Goal: Transaction & Acquisition: Download file/media

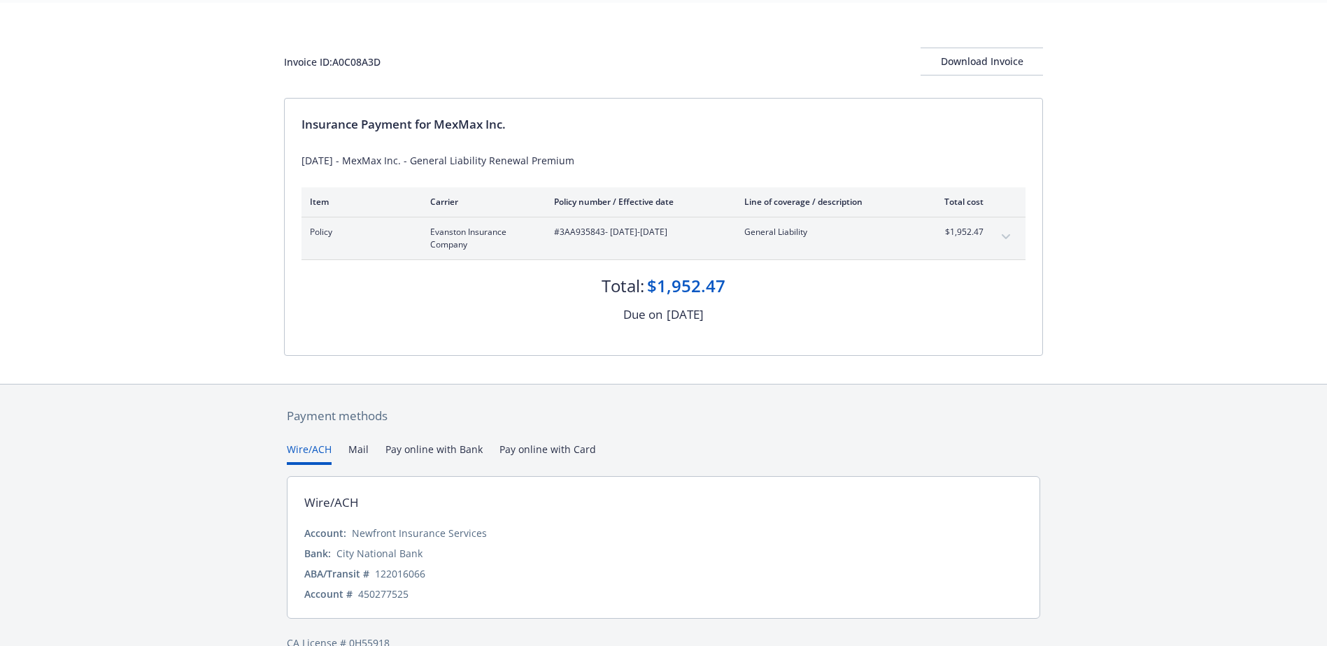
scroll to position [74, 0]
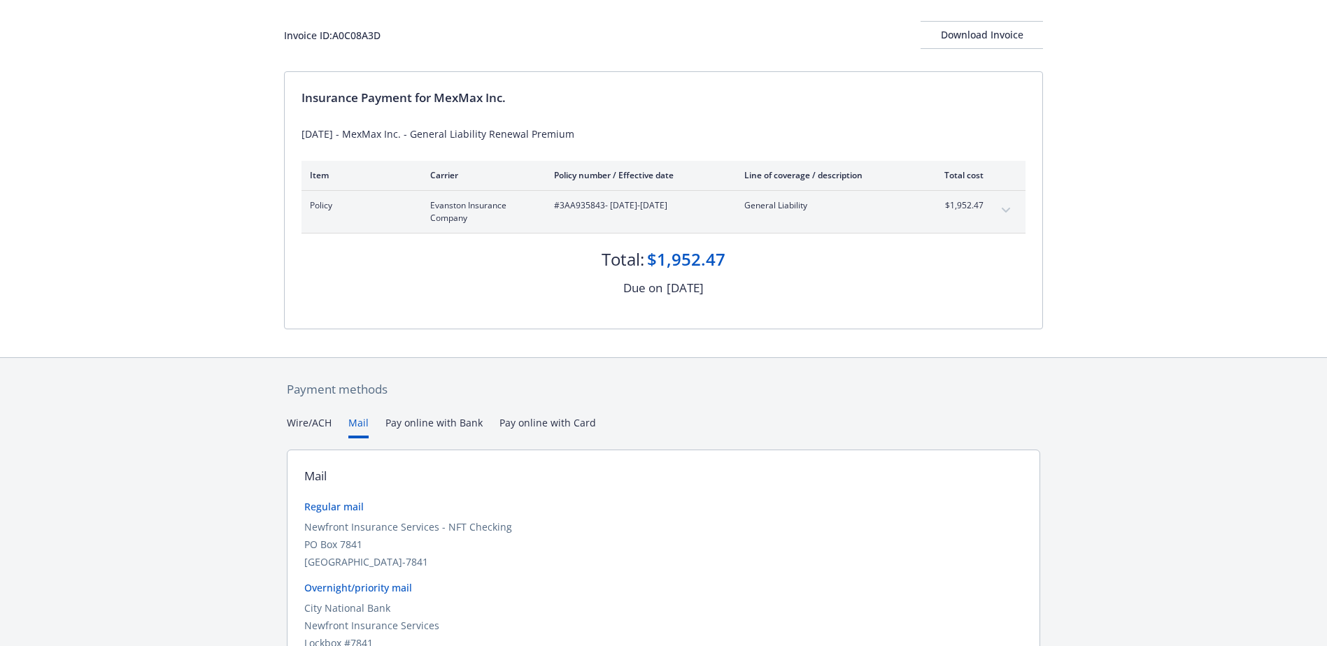
click at [357, 424] on button "Mail" at bounding box center [358, 426] width 20 height 23
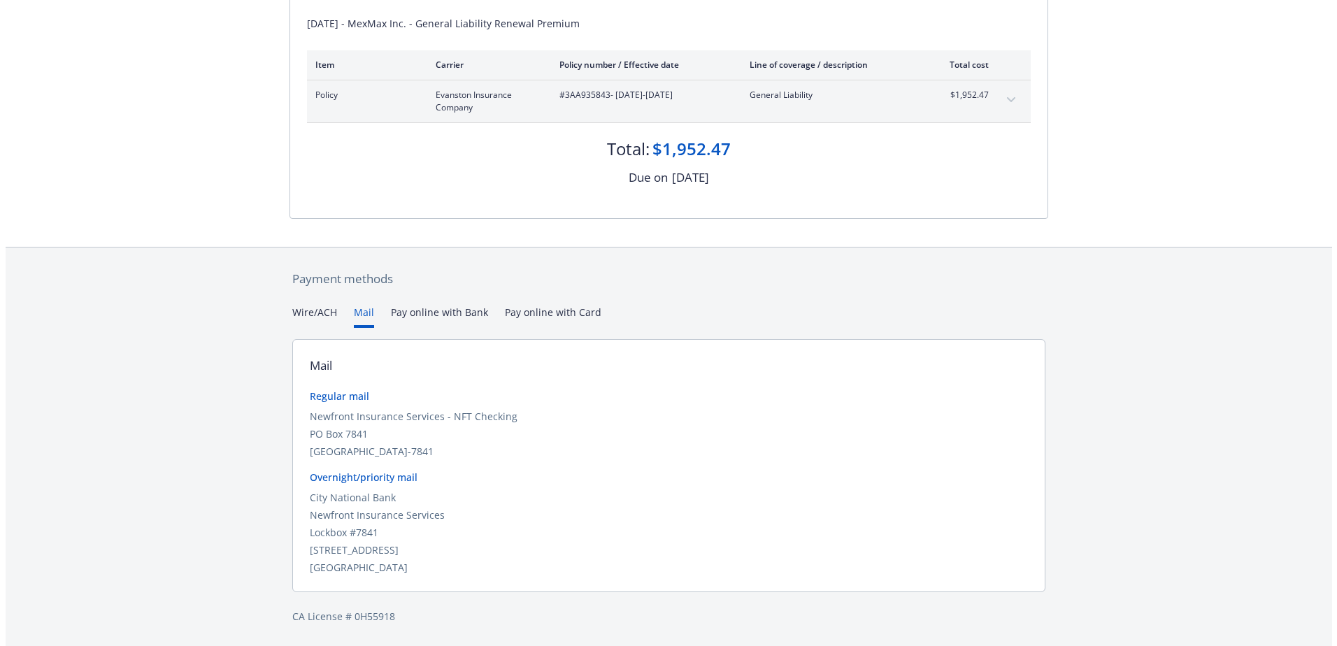
scroll to position [0, 0]
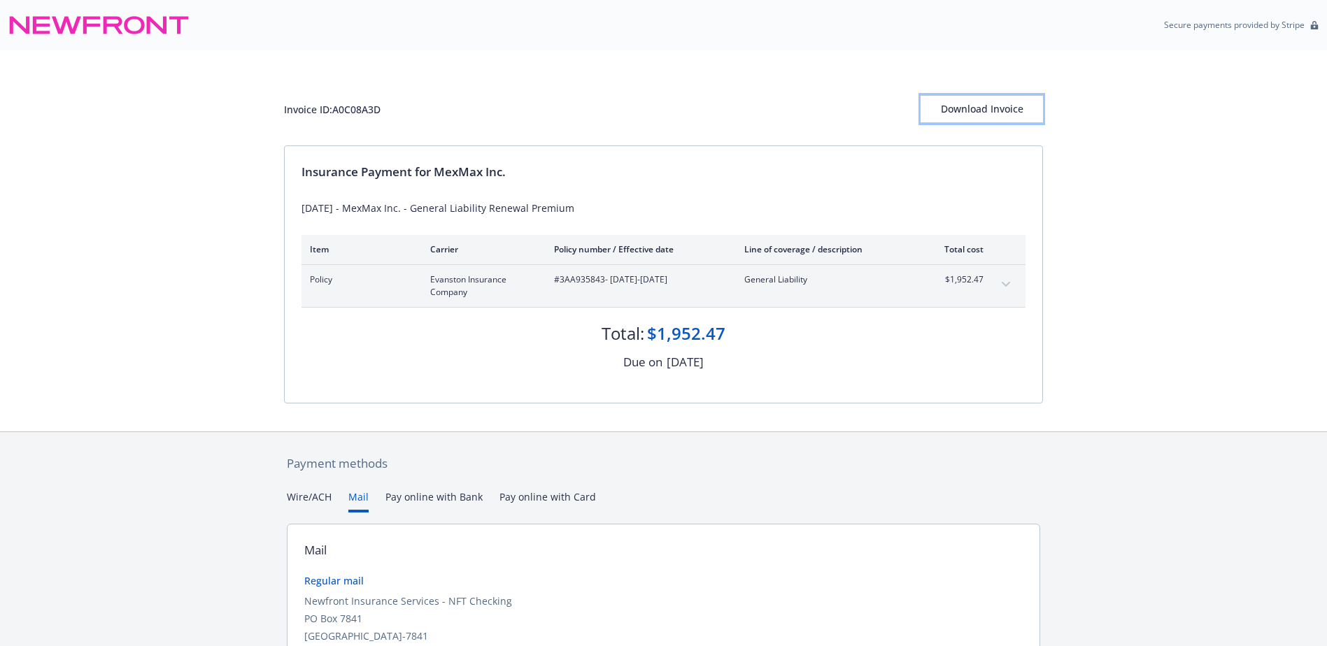
click at [980, 108] on div "Download Invoice" at bounding box center [981, 109] width 122 height 27
